Goal: Navigation & Orientation: Go to known website

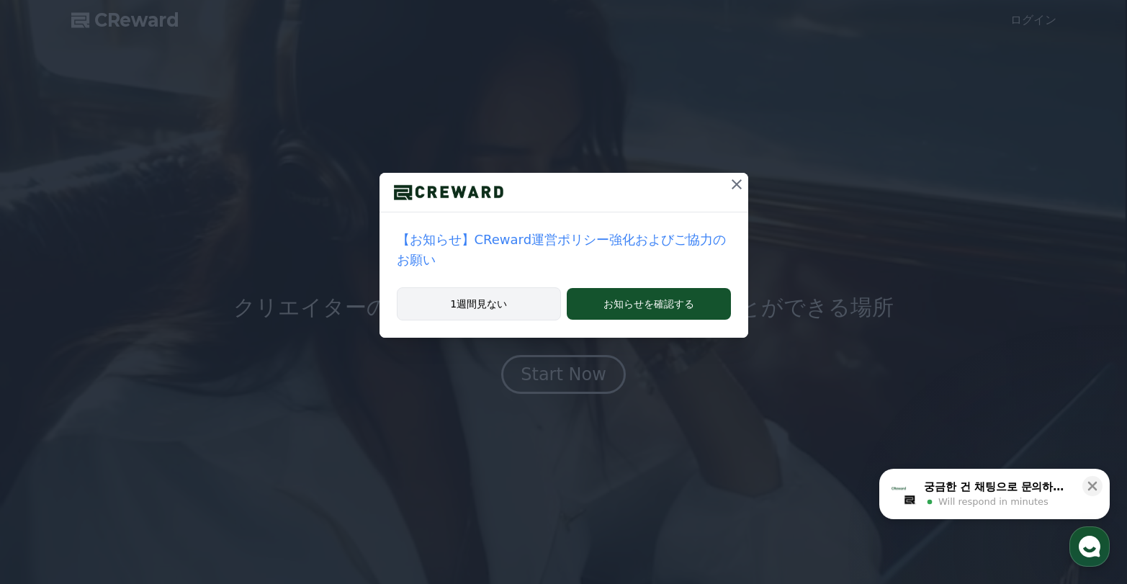
click at [516, 293] on button "1週間見ない" at bounding box center [479, 303] width 165 height 33
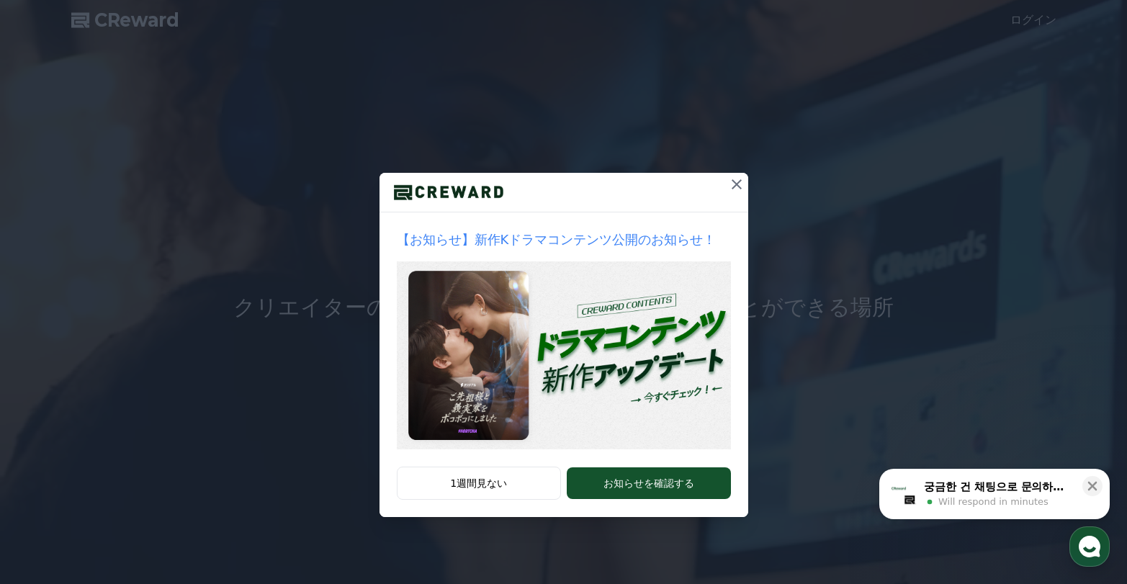
click at [737, 185] on icon at bounding box center [737, 184] width 10 height 10
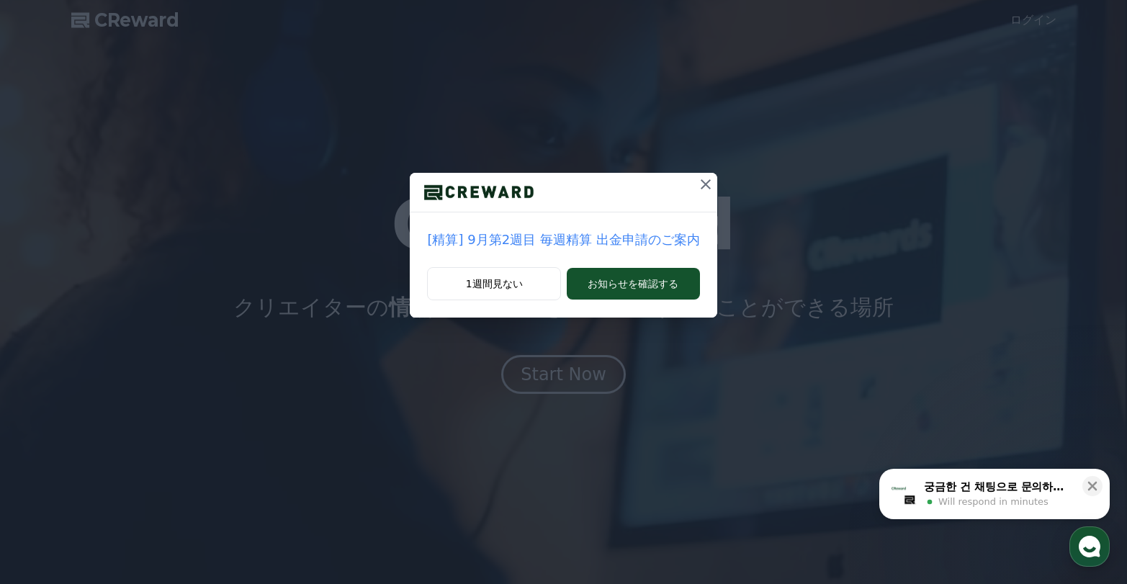
click at [697, 185] on icon at bounding box center [705, 184] width 17 height 17
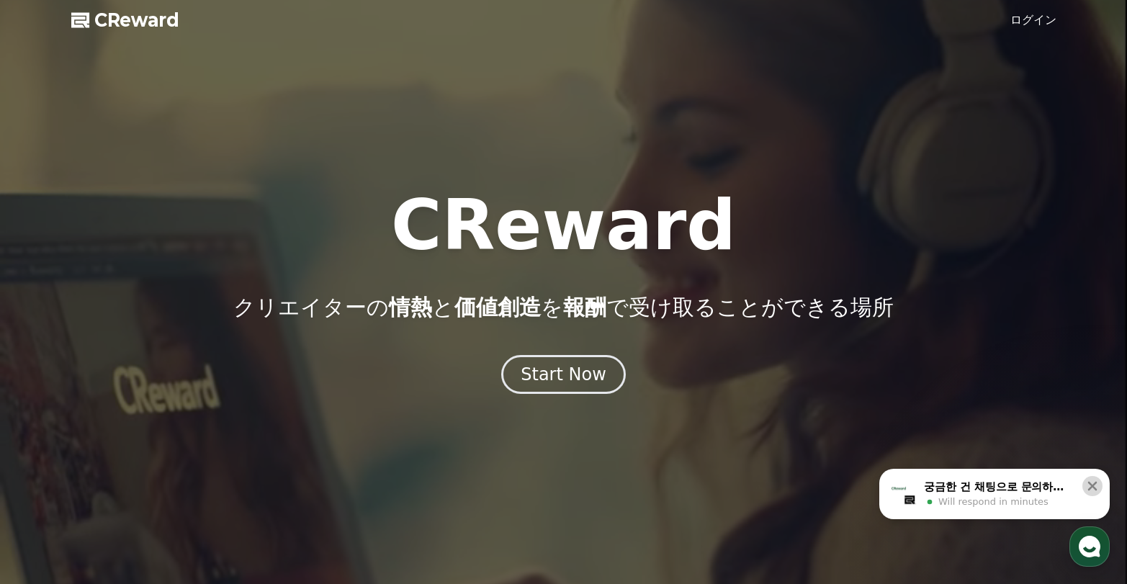
click at [1092, 482] on icon at bounding box center [1092, 486] width 14 height 14
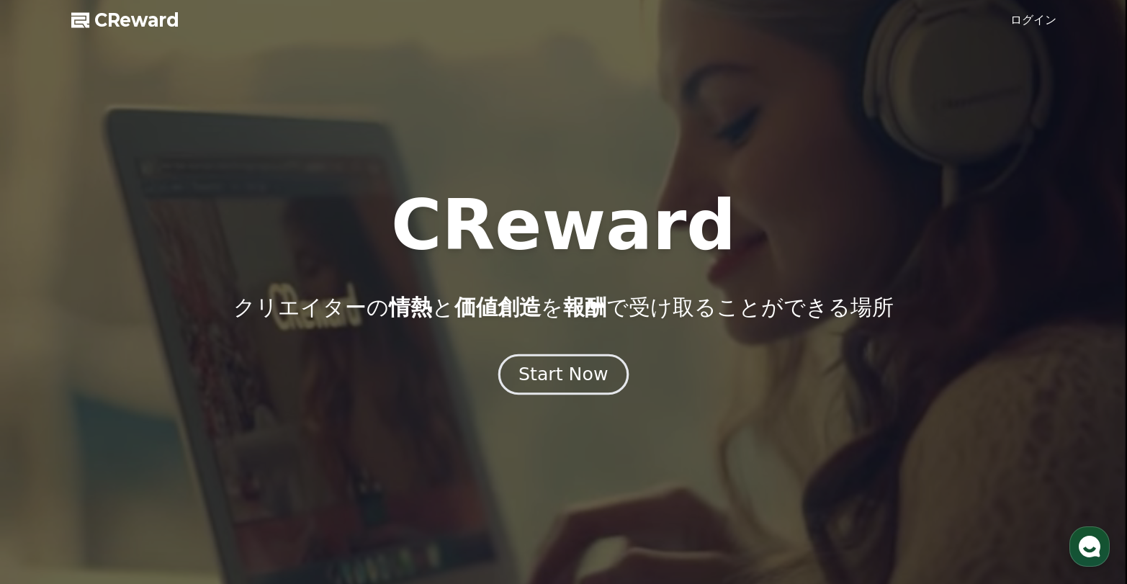
click at [557, 386] on div "Start Now" at bounding box center [562, 374] width 89 height 24
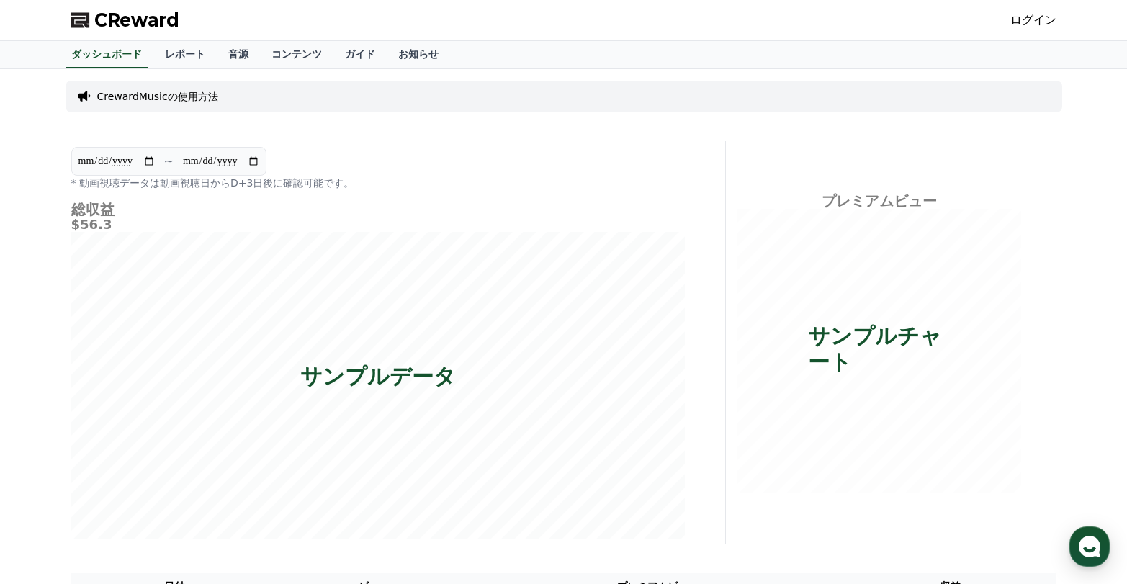
click at [1022, 20] on link "ログイン" at bounding box center [1033, 20] width 46 height 17
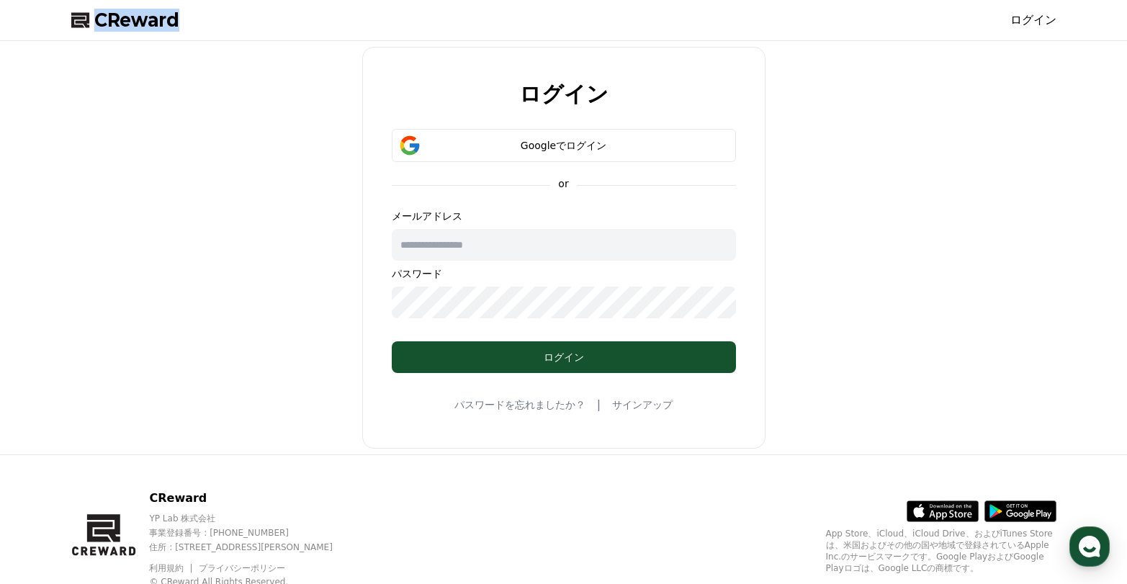
drag, startPoint x: 168, startPoint y: 25, endPoint x: 63, endPoint y: 25, distance: 105.1
click at [63, 25] on div "CReward ログイン" at bounding box center [564, 20] width 1008 height 40
click at [143, 371] on div "ログイン Googleでログイン or メールアドレス パスワード ログイン パスワードを忘れましたか？ | サインアップ" at bounding box center [564, 248] width 997 height 402
drag, startPoint x: 152, startPoint y: 495, endPoint x: 207, endPoint y: 492, distance: 54.8
click at [207, 492] on p "CReward" at bounding box center [253, 498] width 208 height 17
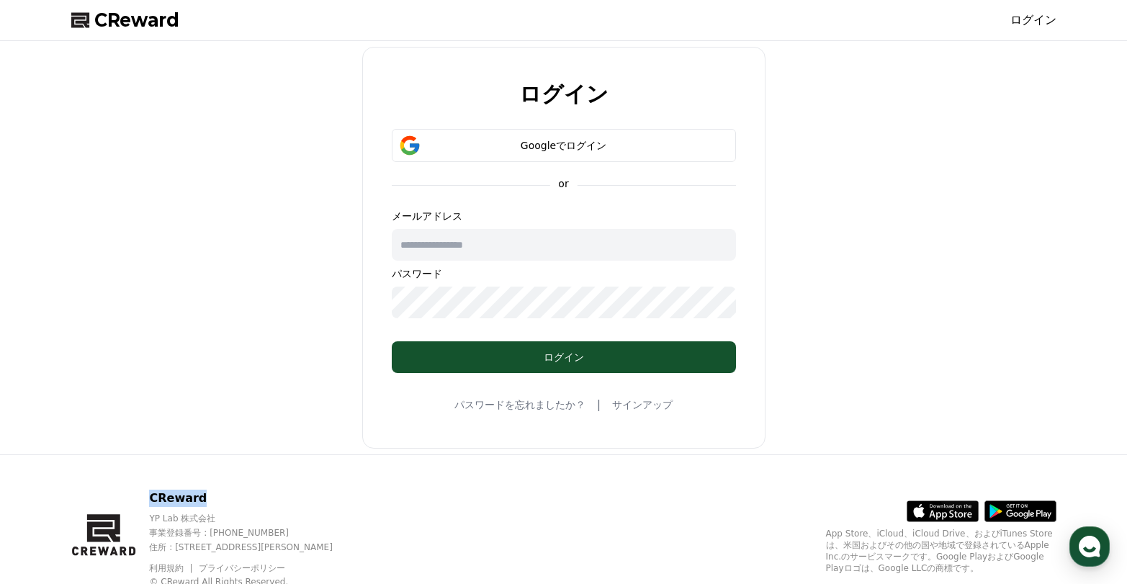
copy p "CReward"
